Goal: Information Seeking & Learning: Learn about a topic

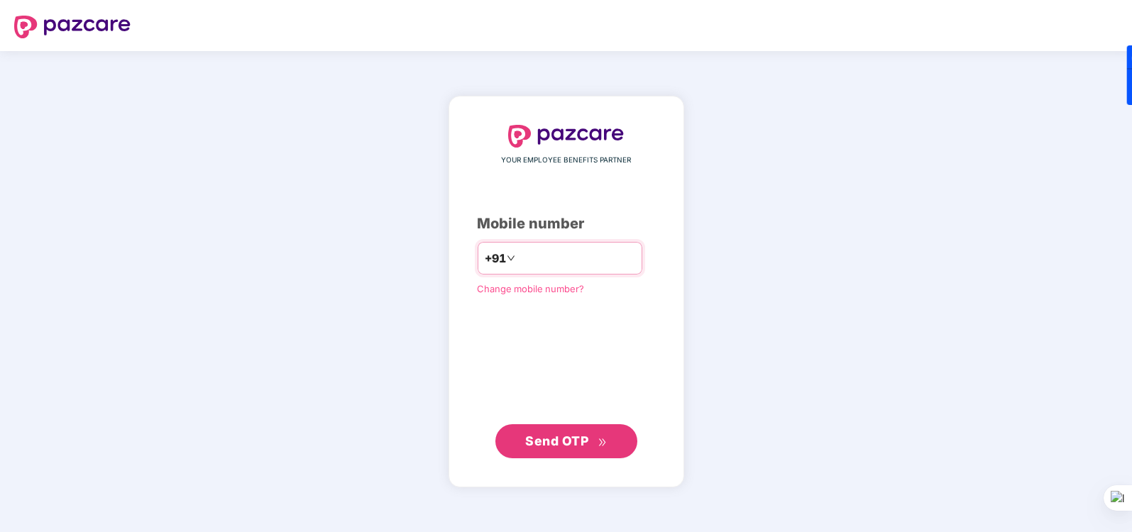
type input "**********"
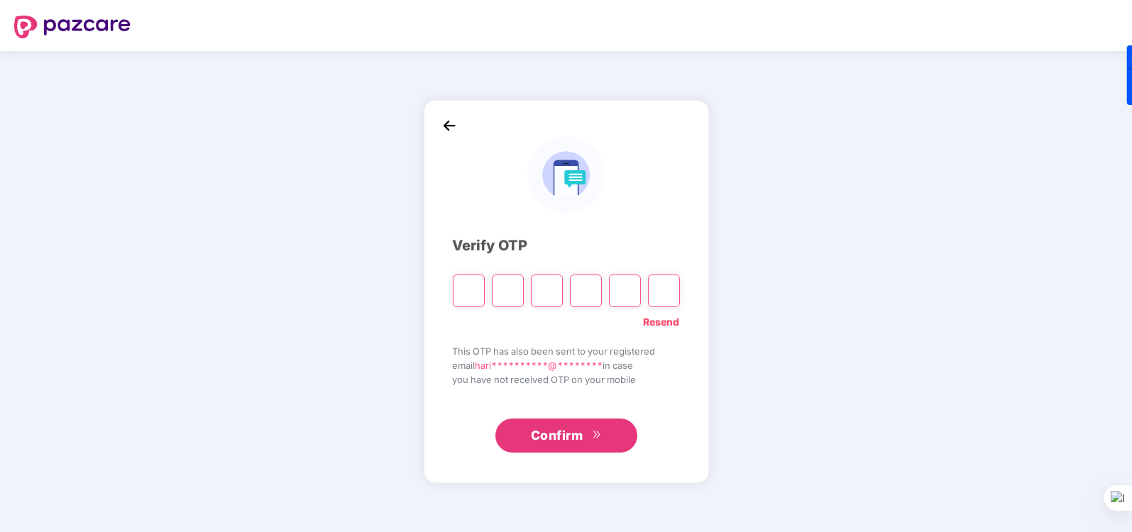
type input "*"
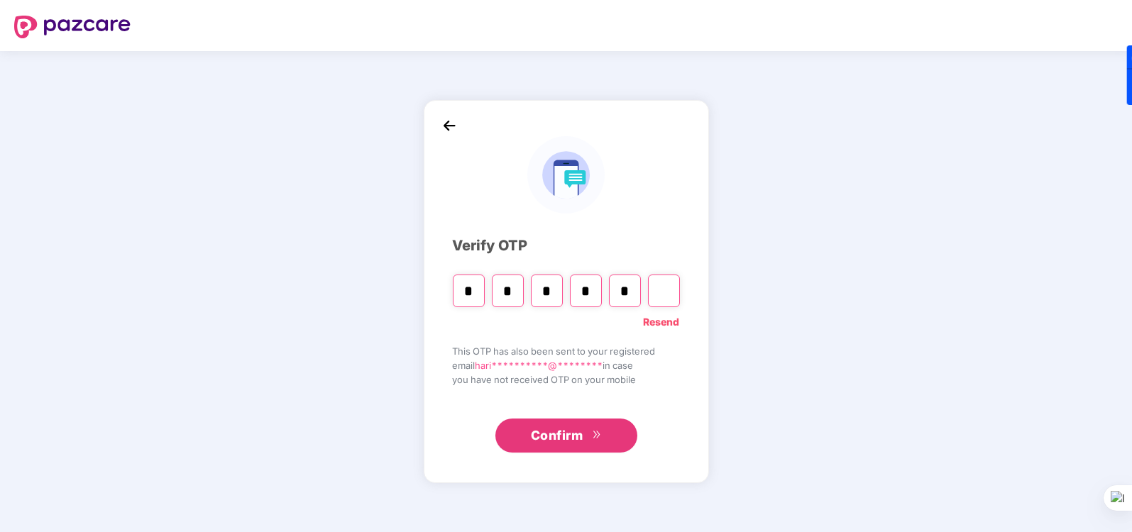
type input "*"
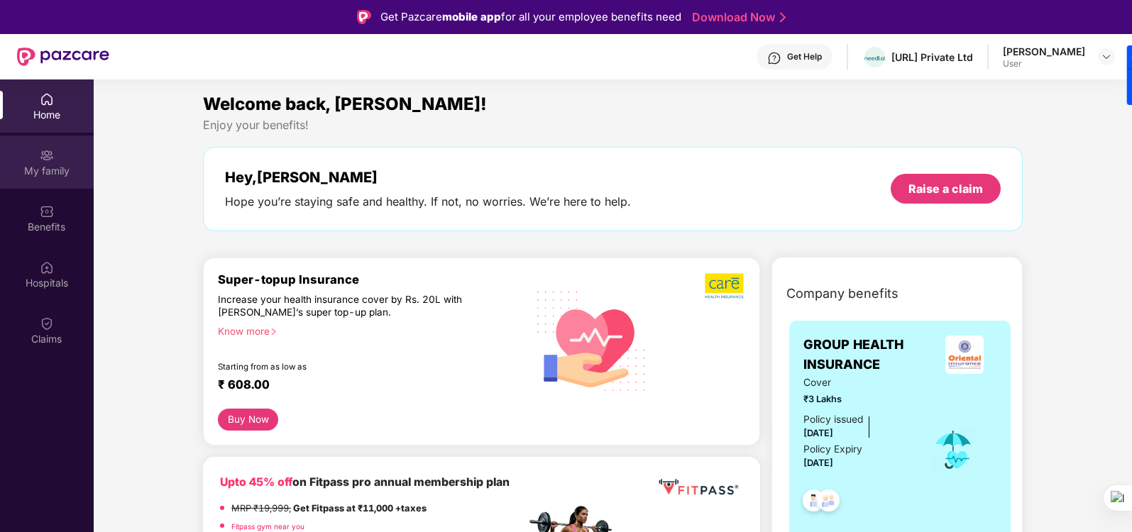
click at [40, 161] on img at bounding box center [47, 155] width 14 height 14
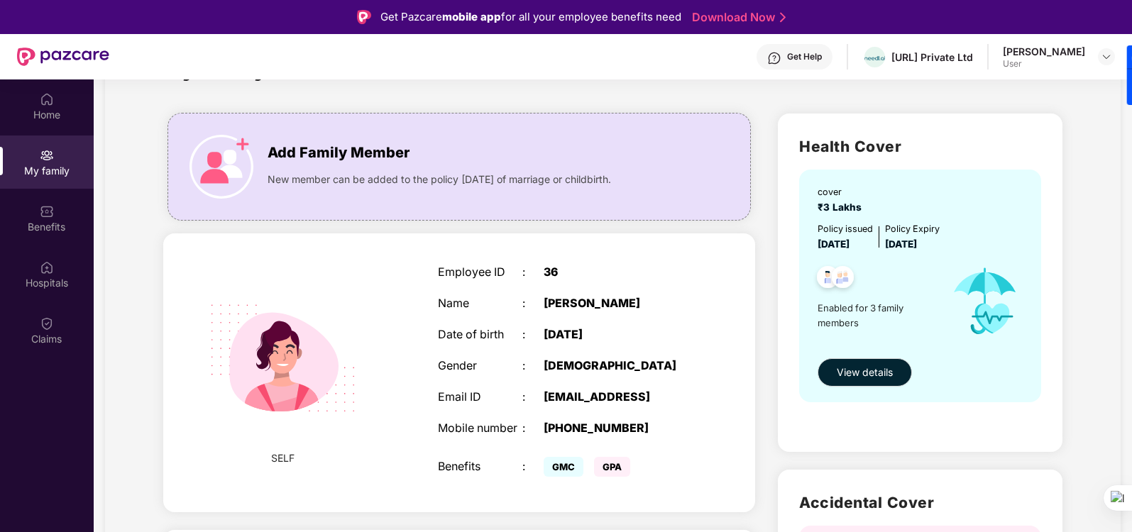
scroll to position [62, 0]
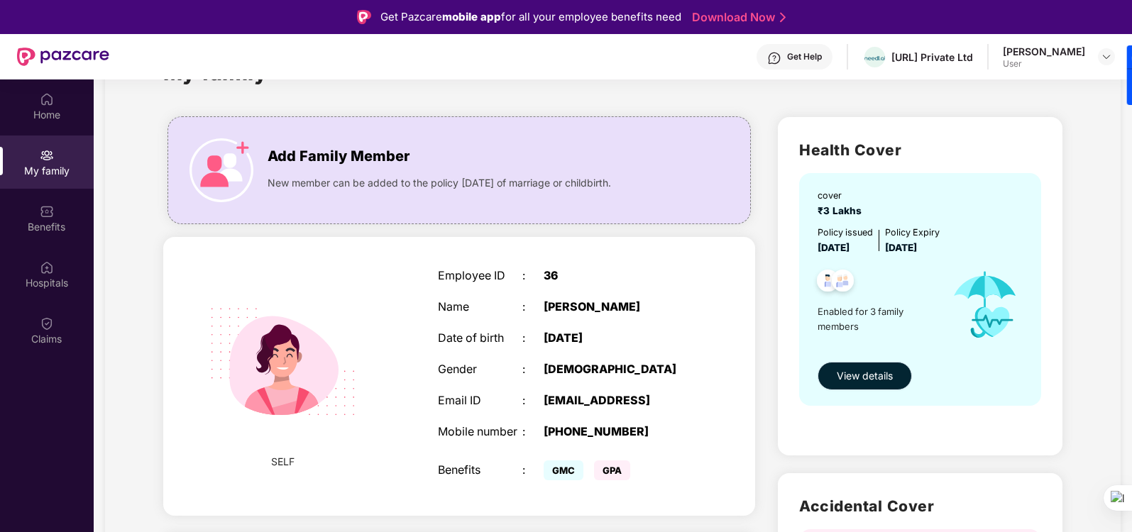
click at [863, 369] on span "View details" at bounding box center [865, 376] width 56 height 16
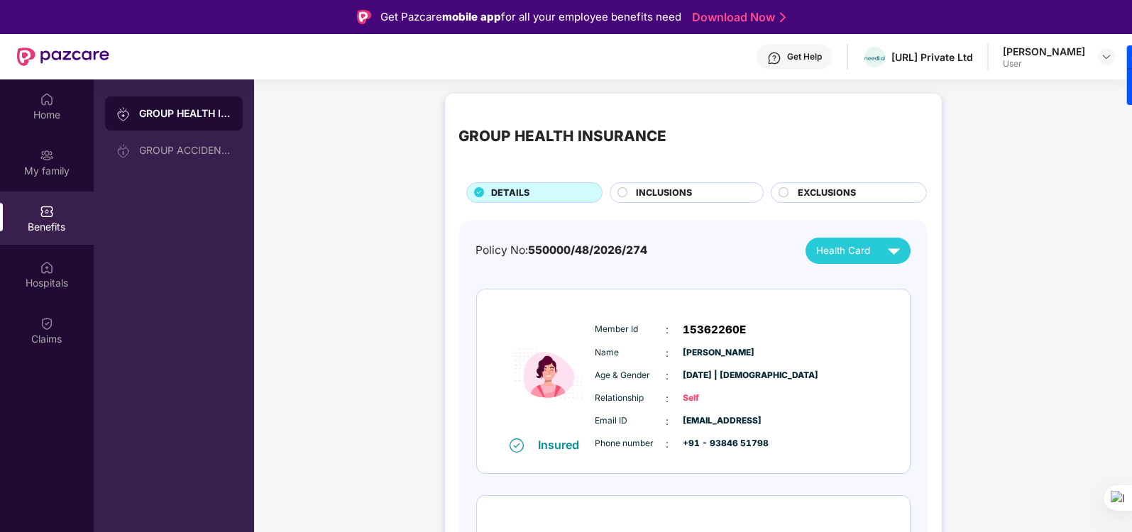
click at [808, 193] on span "EXCLUSIONS" at bounding box center [827, 193] width 58 height 14
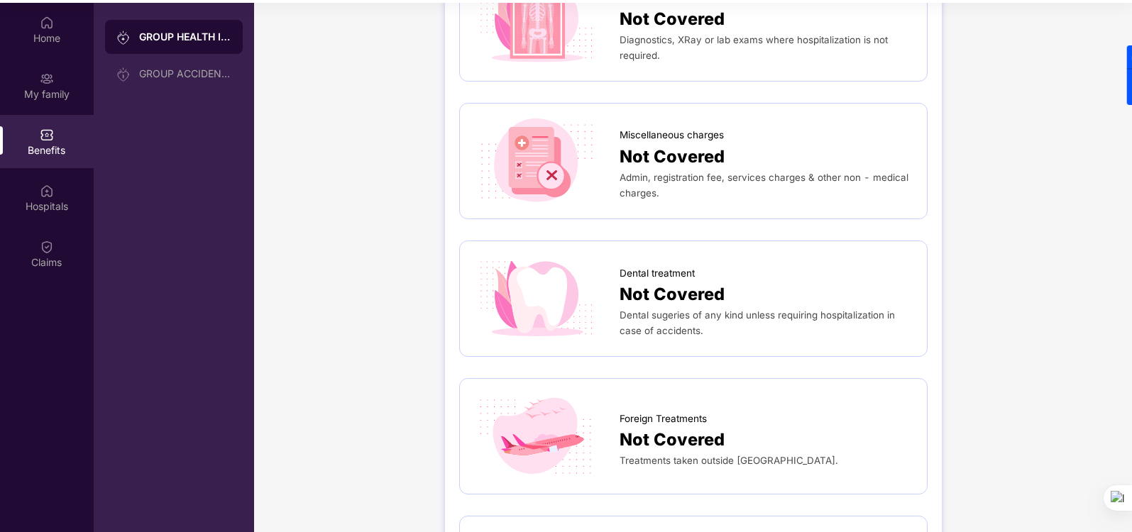
scroll to position [94, 0]
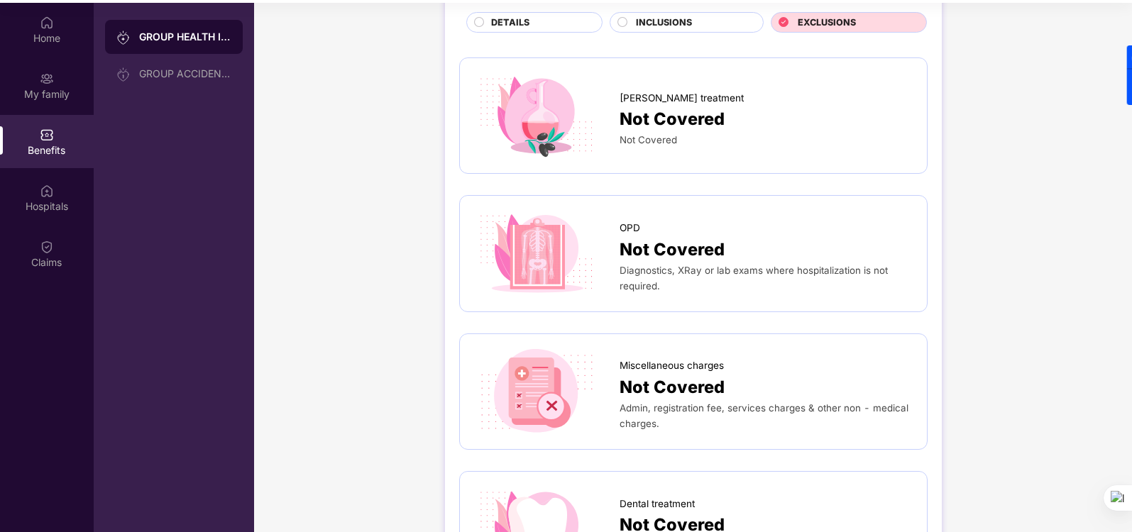
click at [691, 23] on div "INCLUSIONS" at bounding box center [692, 24] width 127 height 16
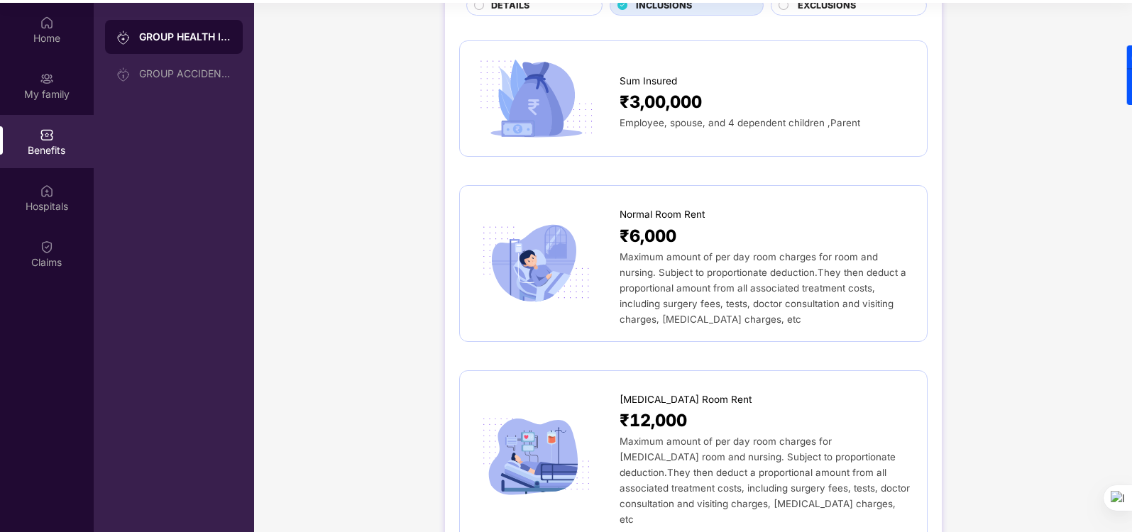
scroll to position [0, 0]
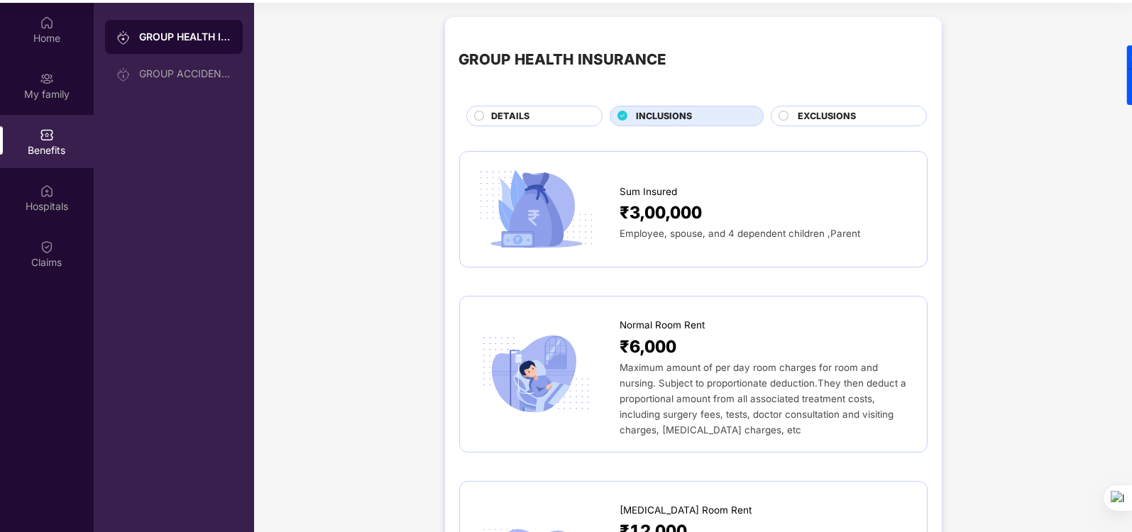
click at [823, 117] on span "EXCLUSIONS" at bounding box center [827, 116] width 58 height 14
